Goal: Use online tool/utility: Utilize a website feature to perform a specific function

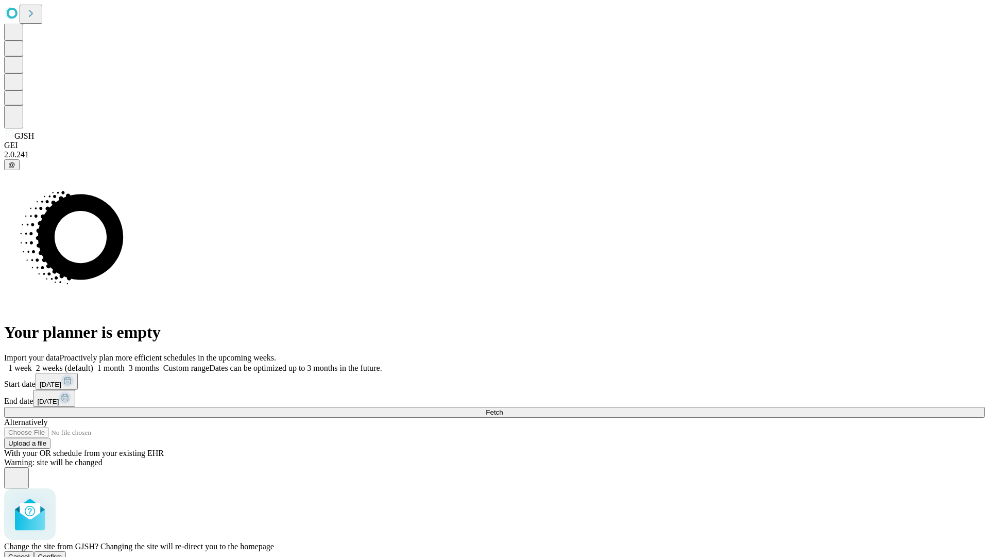
click at [62, 552] on span "Confirm" at bounding box center [50, 556] width 24 height 8
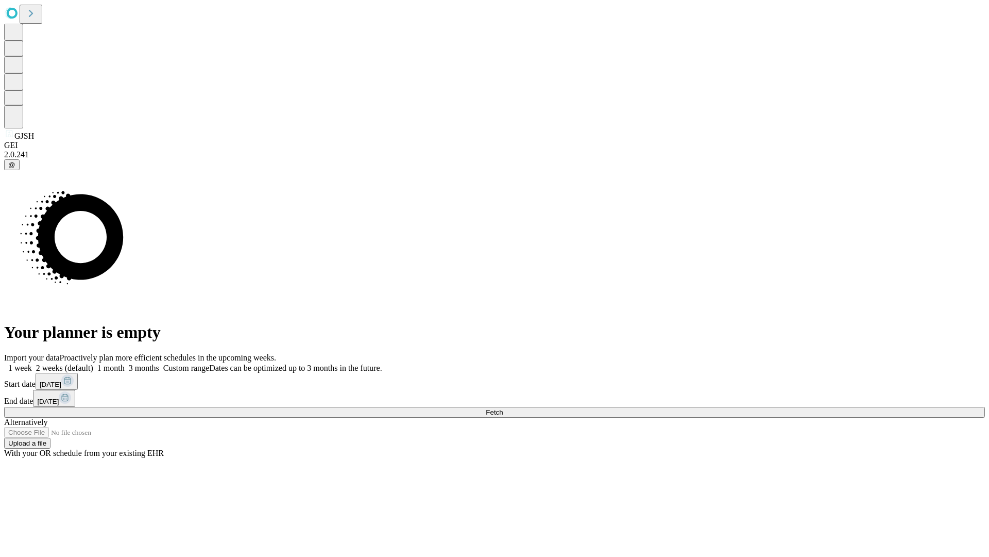
click at [93, 363] on label "2 weeks (default)" at bounding box center [62, 367] width 61 height 9
click at [503, 408] on span "Fetch" at bounding box center [494, 412] width 17 height 8
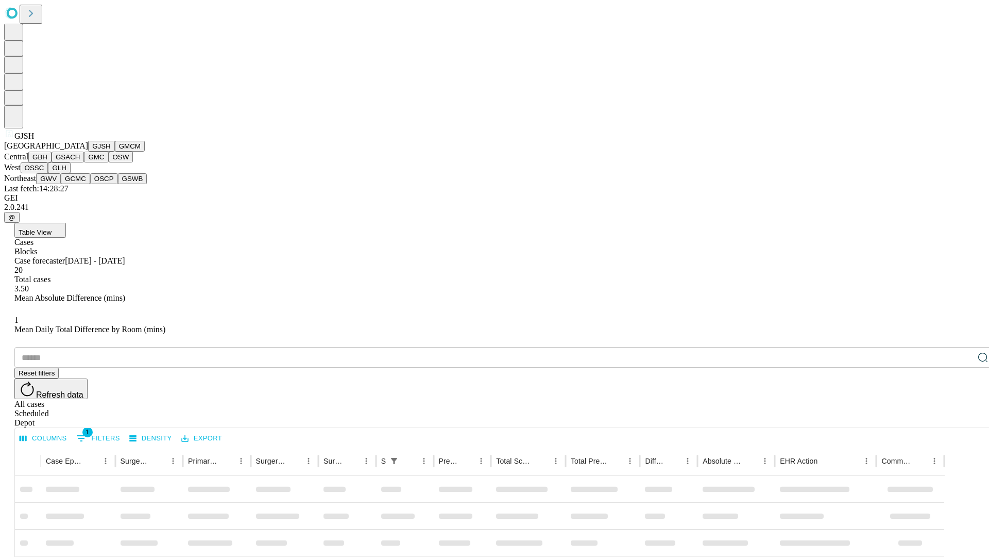
click at [115, 151] on button "GMCM" at bounding box center [130, 146] width 30 height 11
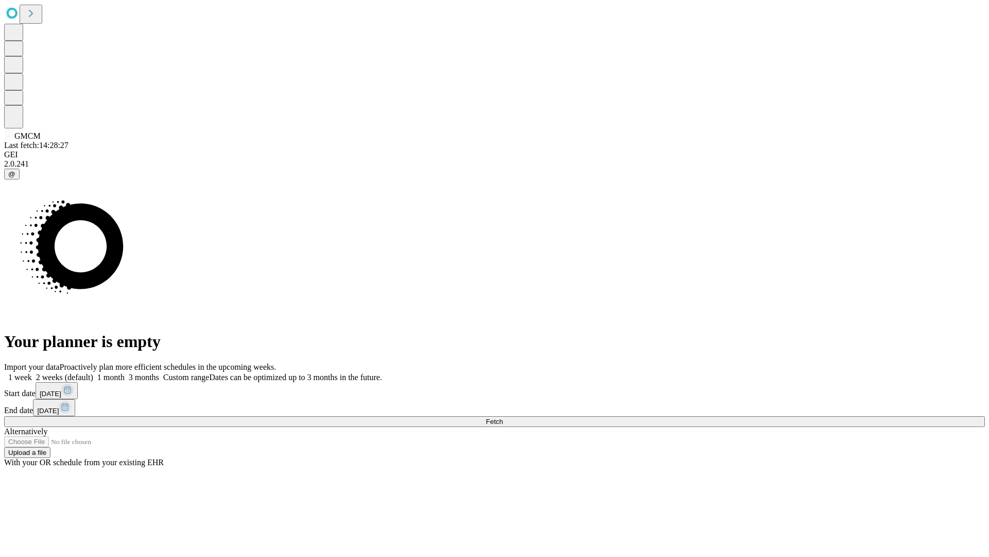
click at [503, 417] on span "Fetch" at bounding box center [494, 421] width 17 height 8
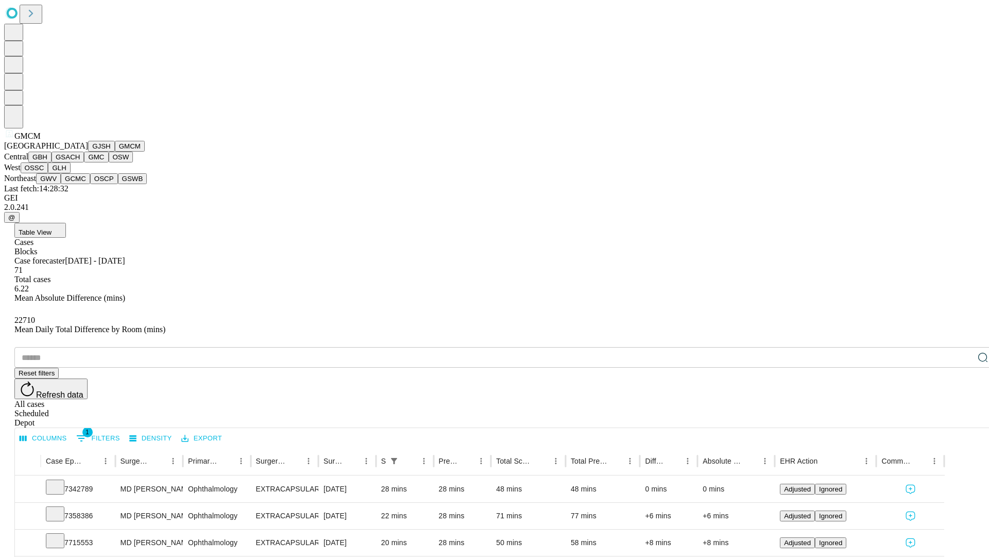
click at [52, 162] on button "GBH" at bounding box center [39, 156] width 23 height 11
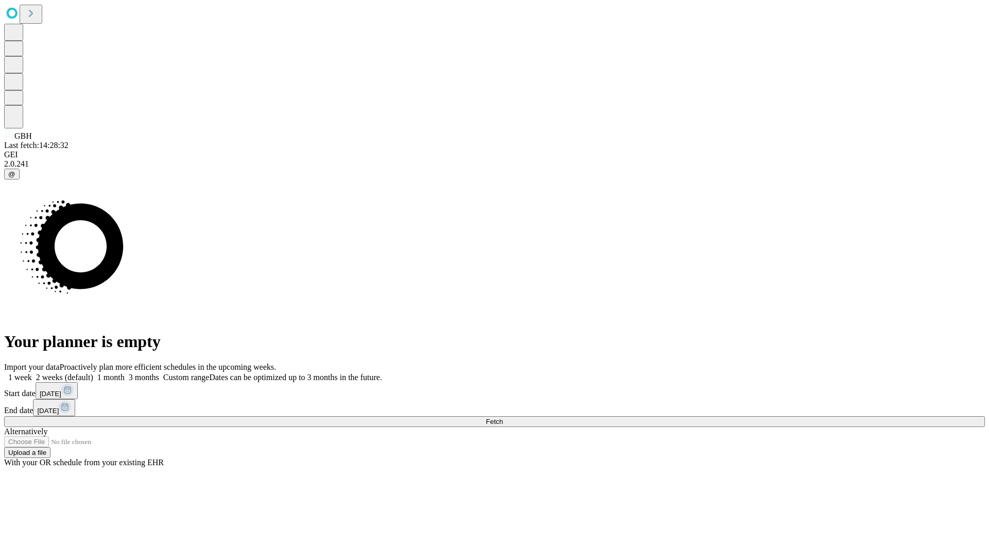
click at [93, 373] on label "2 weeks (default)" at bounding box center [62, 377] width 61 height 9
click at [503, 417] on span "Fetch" at bounding box center [494, 421] width 17 height 8
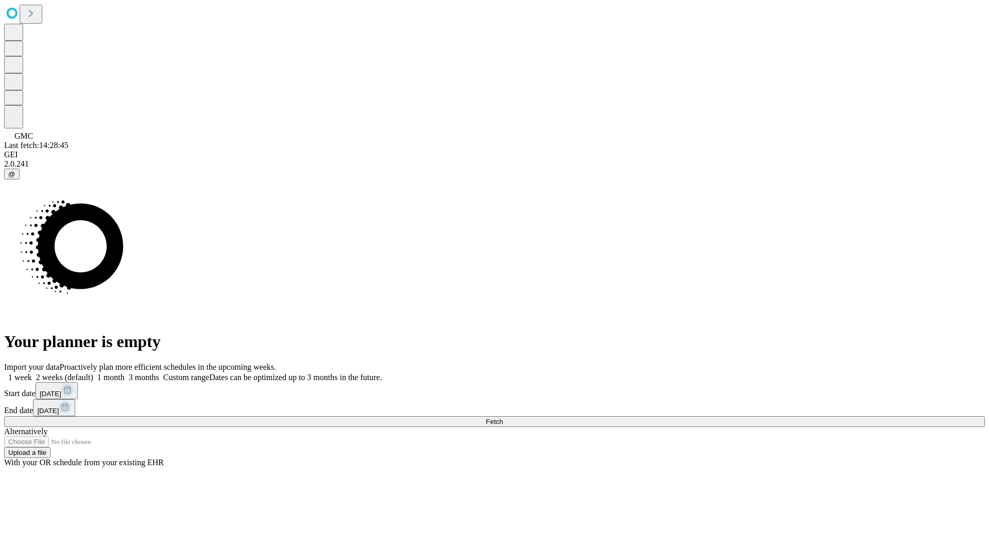
click at [93, 373] on label "2 weeks (default)" at bounding box center [62, 377] width 61 height 9
click at [503, 417] on span "Fetch" at bounding box center [494, 421] width 17 height 8
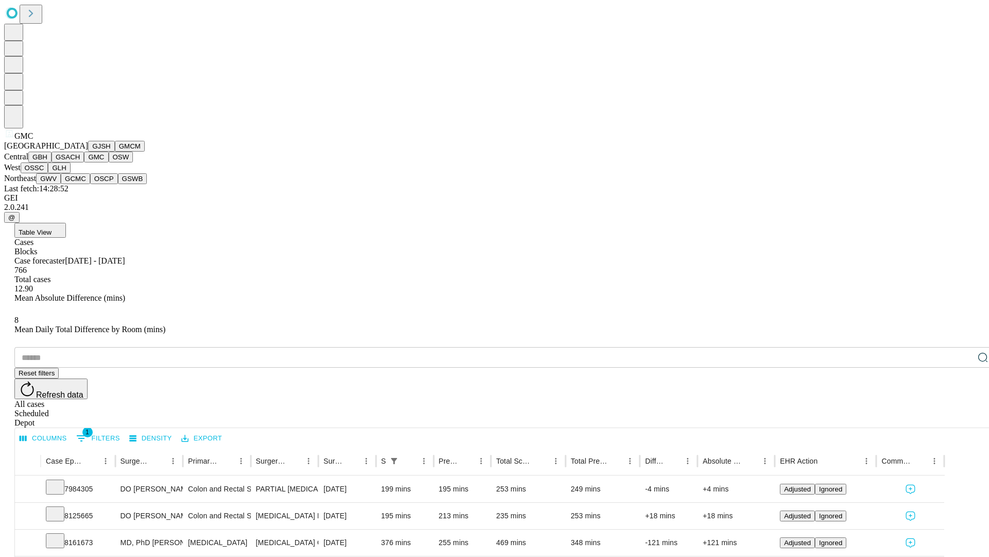
click at [109, 162] on button "OSW" at bounding box center [121, 156] width 25 height 11
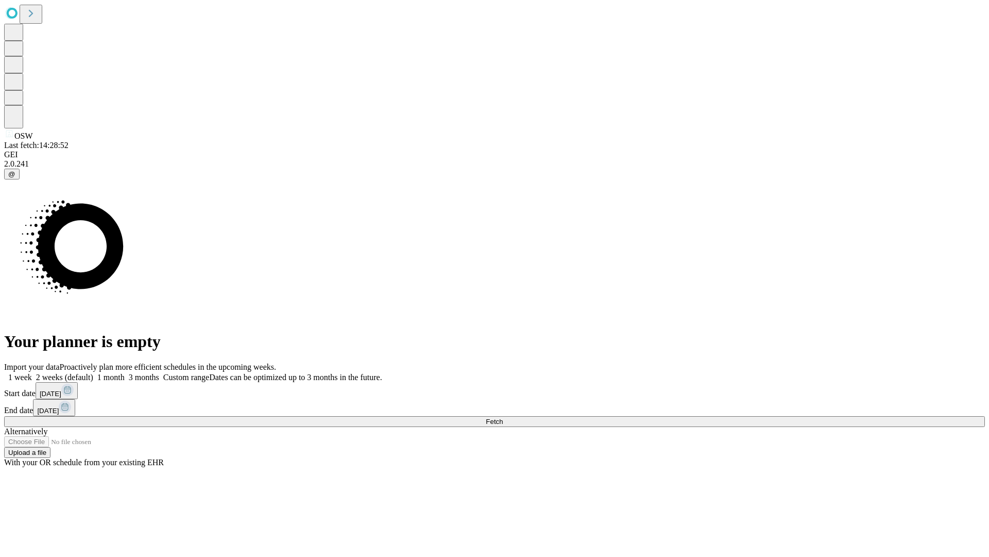
click at [93, 373] on label "2 weeks (default)" at bounding box center [62, 377] width 61 height 9
click at [503, 417] on span "Fetch" at bounding box center [494, 421] width 17 height 8
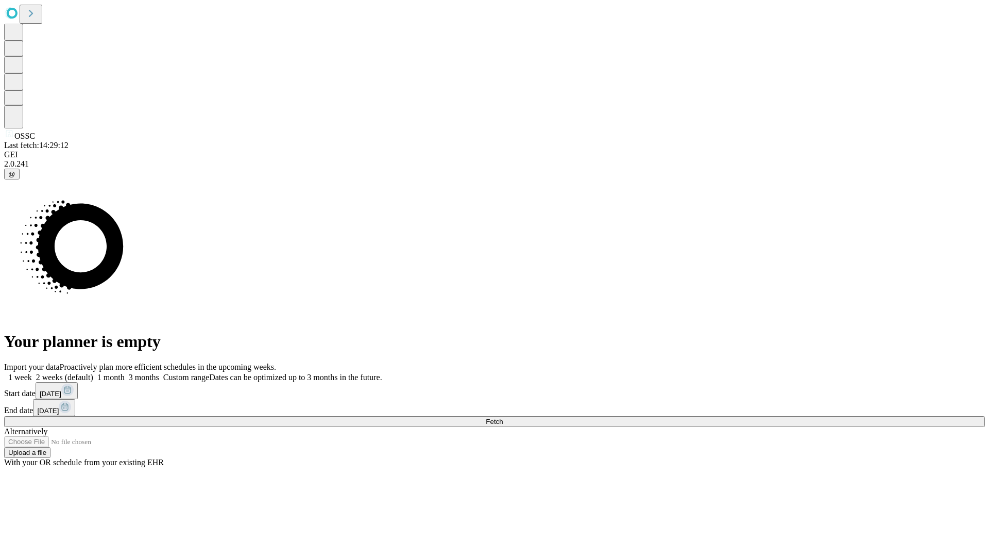
click at [93, 373] on label "2 weeks (default)" at bounding box center [62, 377] width 61 height 9
click at [503, 417] on span "Fetch" at bounding box center [494, 421] width 17 height 8
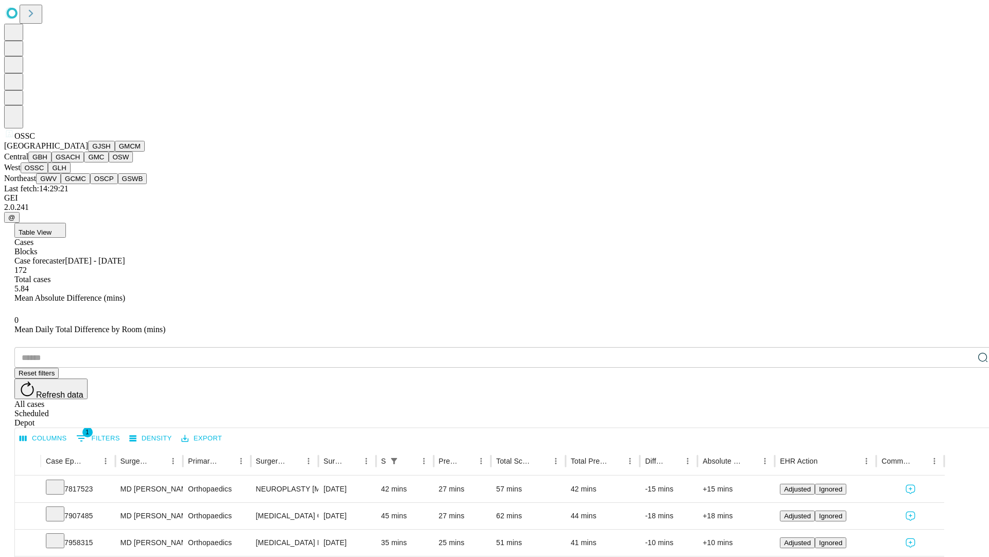
click at [70, 173] on button "GLH" at bounding box center [59, 167] width 22 height 11
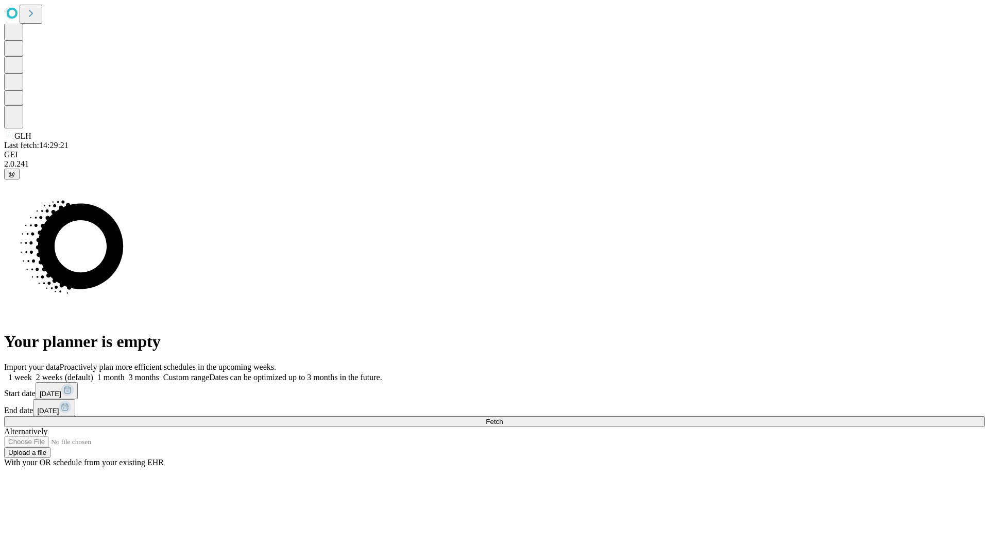
click at [93, 373] on label "2 weeks (default)" at bounding box center [62, 377] width 61 height 9
click at [503, 417] on span "Fetch" at bounding box center [494, 421] width 17 height 8
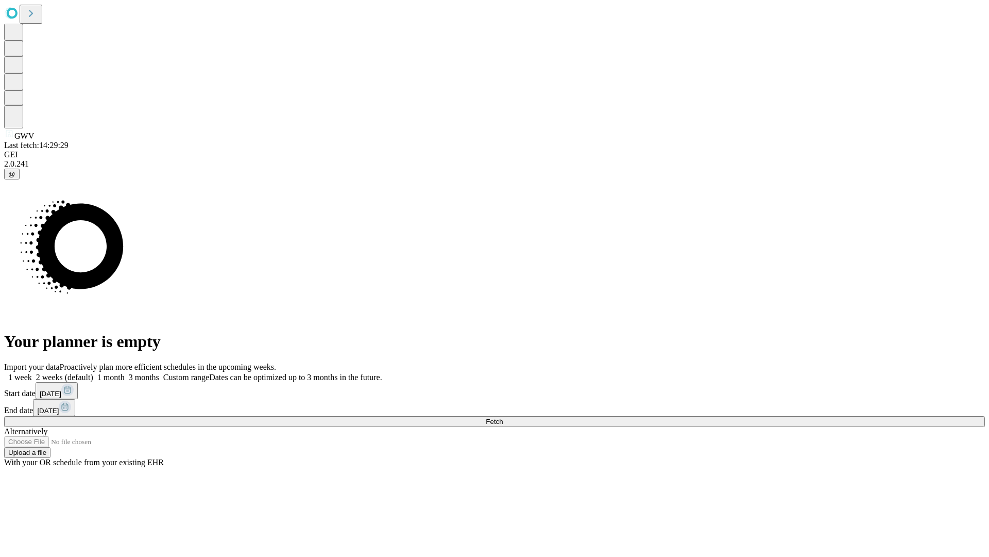
click at [93, 373] on label "2 weeks (default)" at bounding box center [62, 377] width 61 height 9
click at [503, 417] on span "Fetch" at bounding box center [494, 421] width 17 height 8
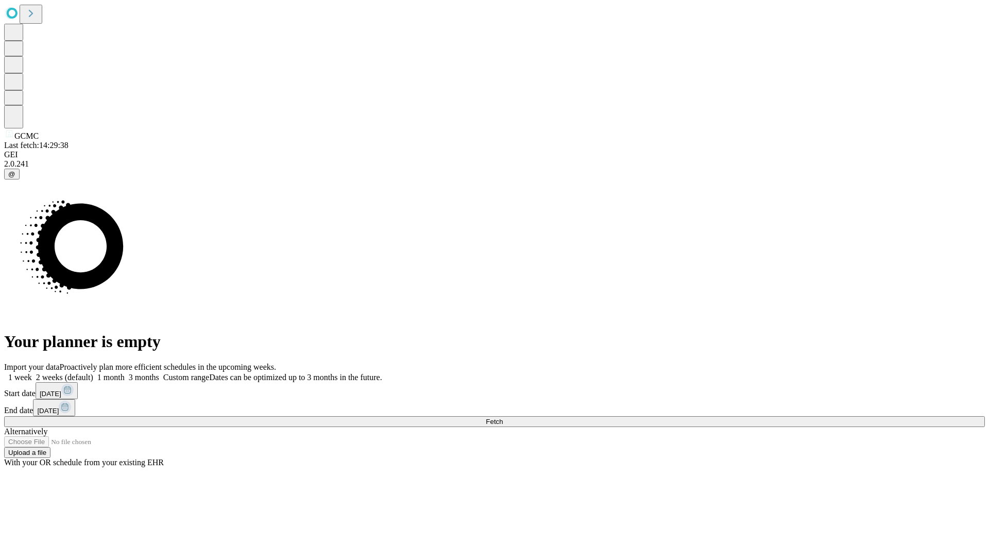
click at [93, 373] on label "2 weeks (default)" at bounding box center [62, 377] width 61 height 9
click at [503, 417] on span "Fetch" at bounding box center [494, 421] width 17 height 8
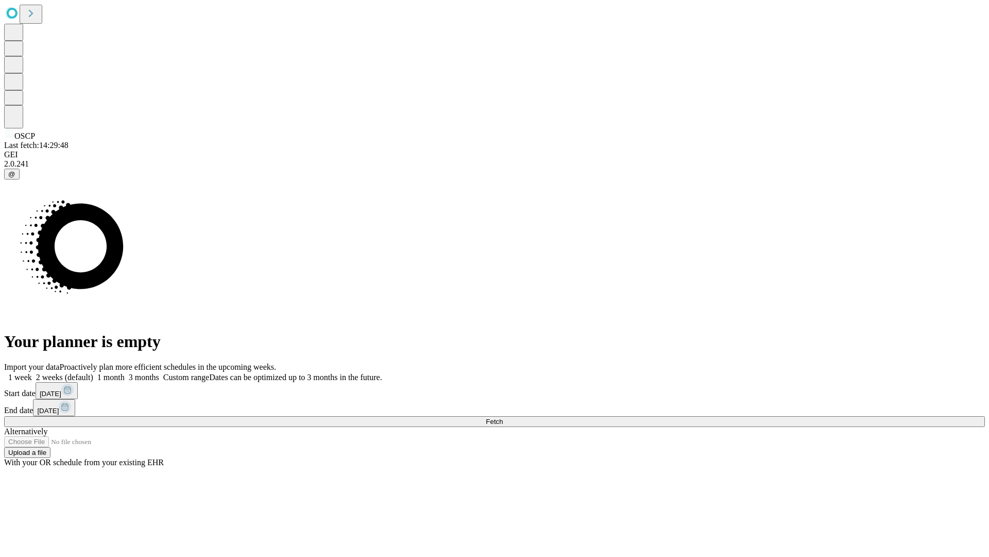
click at [503, 417] on span "Fetch" at bounding box center [494, 421] width 17 height 8
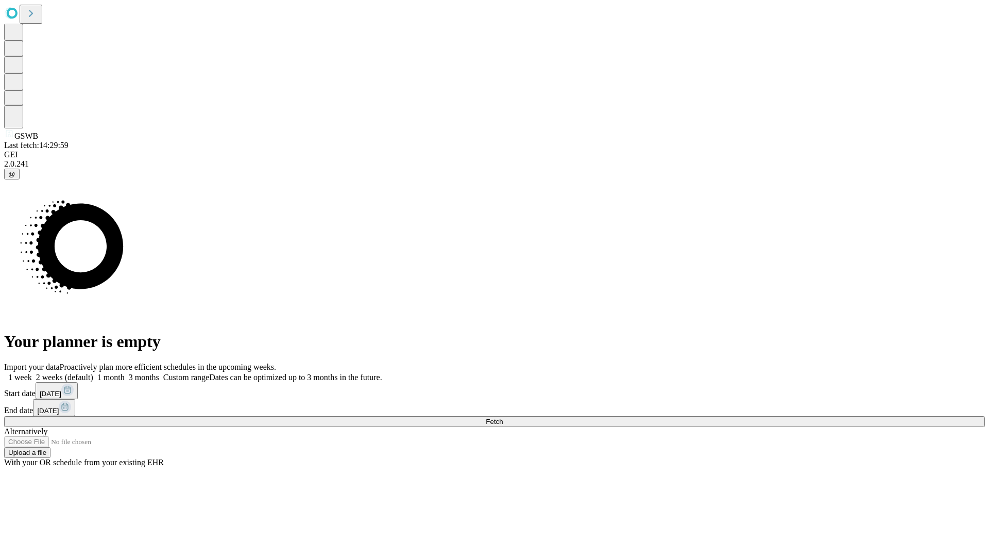
click at [503, 417] on span "Fetch" at bounding box center [494, 421] width 17 height 8
